Goal: Check status: Check status

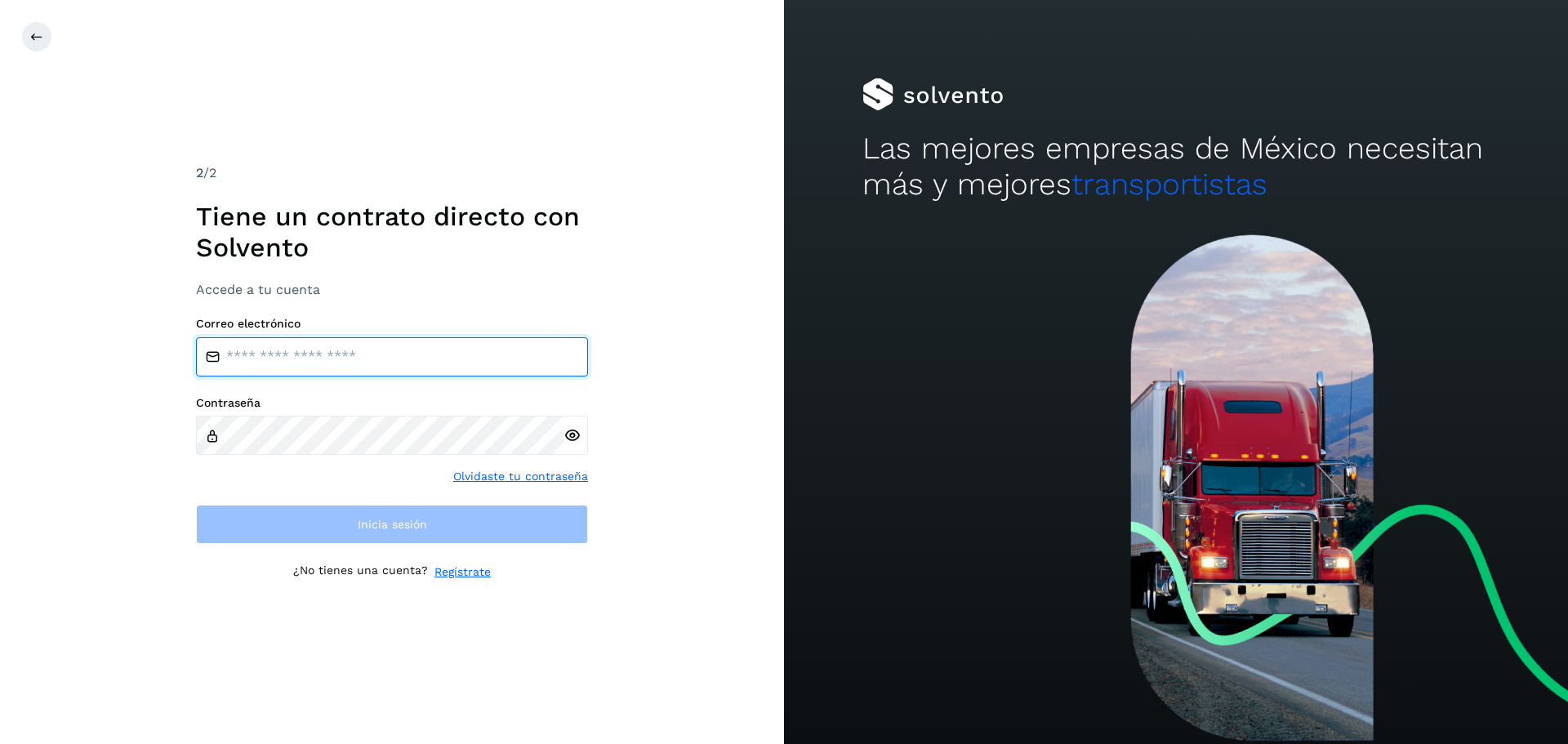
drag, startPoint x: 377, startPoint y: 350, endPoint x: 385, endPoint y: 320, distance: 31.0
click at [381, 327] on div "Correo electrónico" at bounding box center [392, 347] width 392 height 60
type input "**********"
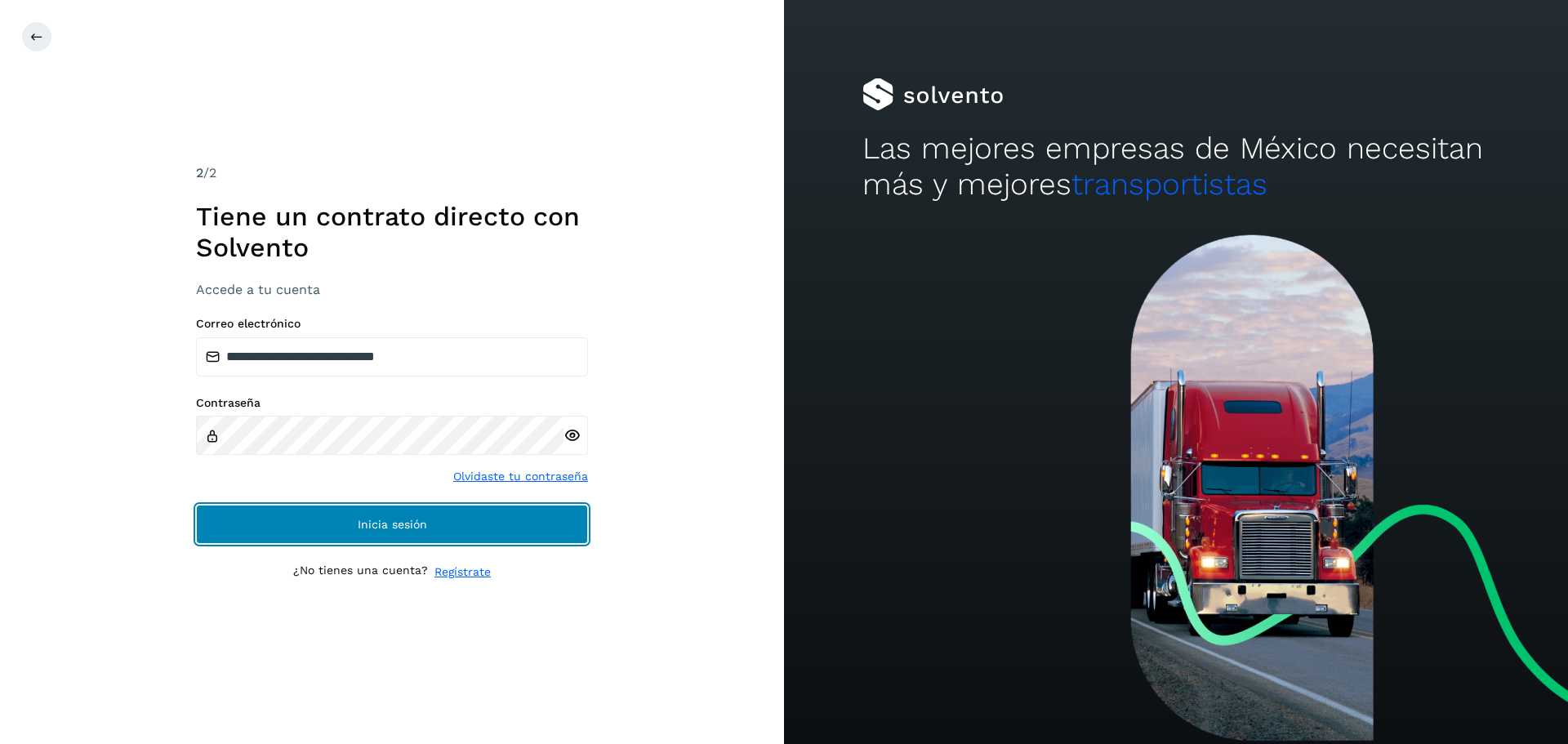
click at [411, 514] on button "Inicia sesión" at bounding box center [392, 523] width 392 height 39
click at [377, 521] on span "Inicia sesión" at bounding box center [392, 524] width 69 height 12
click at [370, 533] on button "Inicia sesión" at bounding box center [392, 523] width 392 height 39
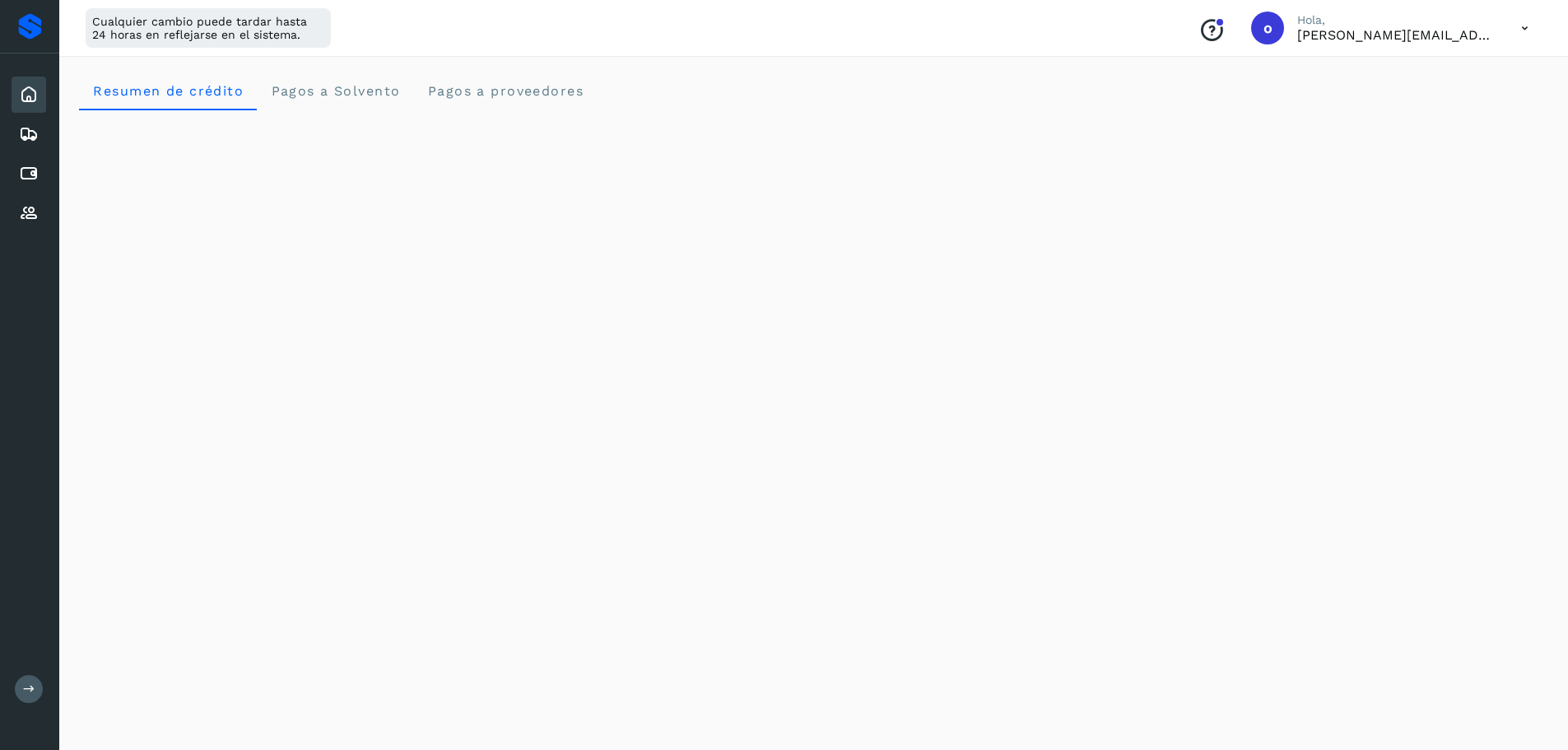
click at [30, 107] on div "Inicio" at bounding box center [29, 94] width 34 height 36
click at [35, 216] on icon at bounding box center [29, 213] width 20 height 20
click at [38, 184] on div "Cuentas por pagar" at bounding box center [29, 173] width 34 height 36
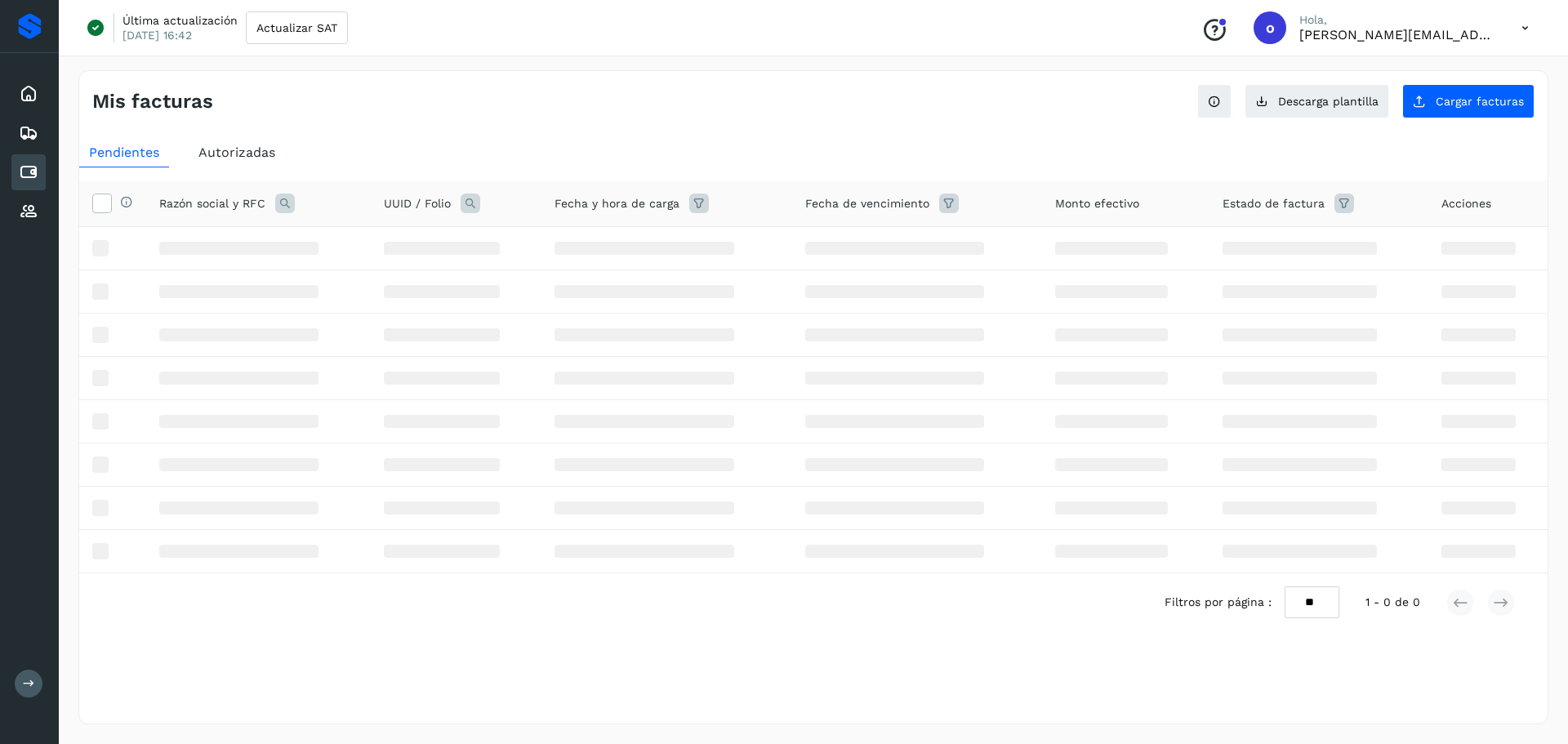
click at [37, 182] on div "Cuentas por pagar" at bounding box center [28, 171] width 34 height 36
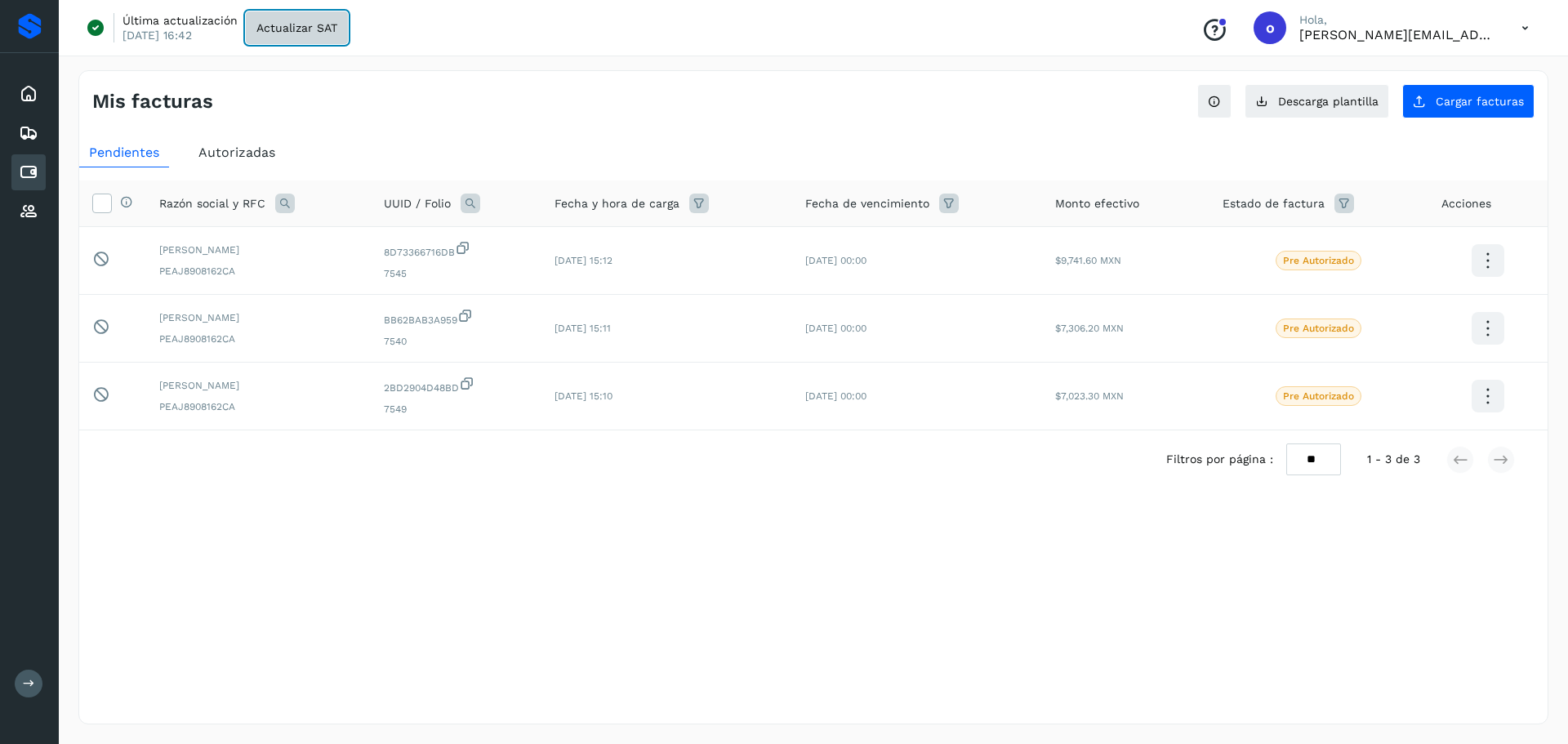
click at [326, 38] on button "Actualizar SAT" at bounding box center [296, 27] width 102 height 32
click at [382, 132] on div "Pendientes Autorizadas Selecciona todas las facturas disponibles para autorizac…" at bounding box center [813, 340] width 1468 height 417
click at [362, 117] on div "Mis facturas Ver instrucciones para cargar Facturas Descarga plantilla Cargar f…" at bounding box center [813, 94] width 1468 height 47
drag, startPoint x: 318, startPoint y: 117, endPoint x: 326, endPoint y: 113, distance: 8.9
click at [326, 113] on div "Mis facturas Ver instrucciones para cargar Facturas Descarga plantilla Cargar f…" at bounding box center [813, 94] width 1468 height 47
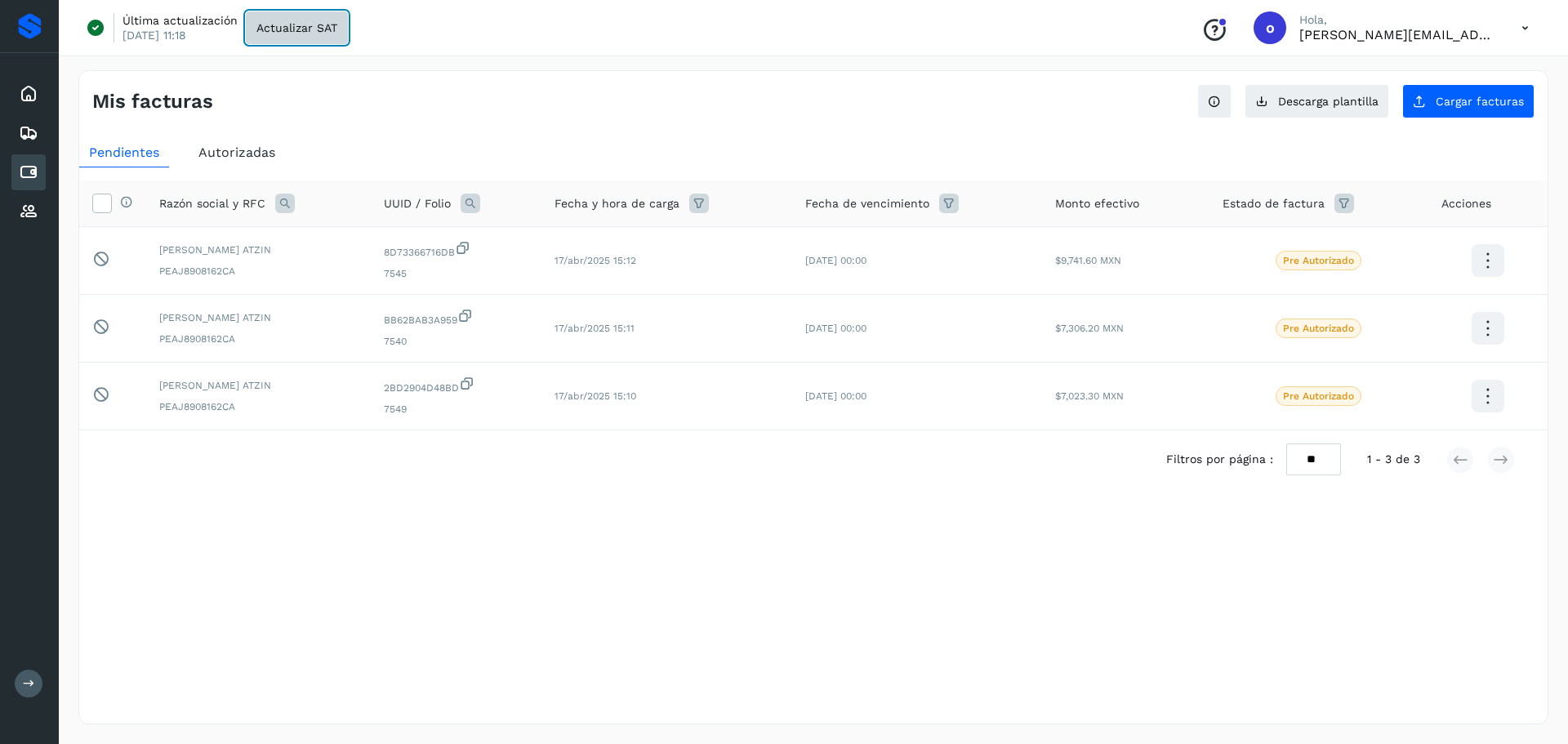
click at [280, 35] on button "Actualizar SAT" at bounding box center [296, 27] width 102 height 32
